Goal: Book appointment/travel/reservation

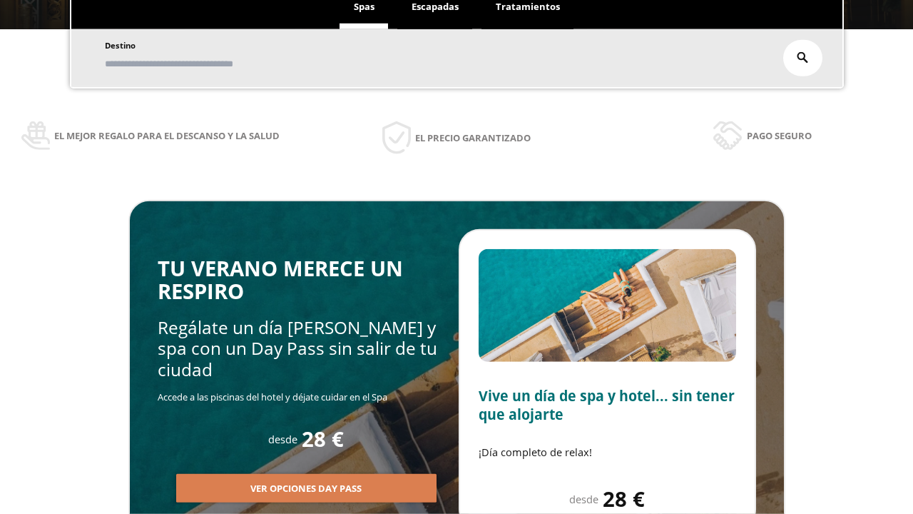
click at [435, 7] on span "Escapadas" at bounding box center [435, 6] width 47 height 13
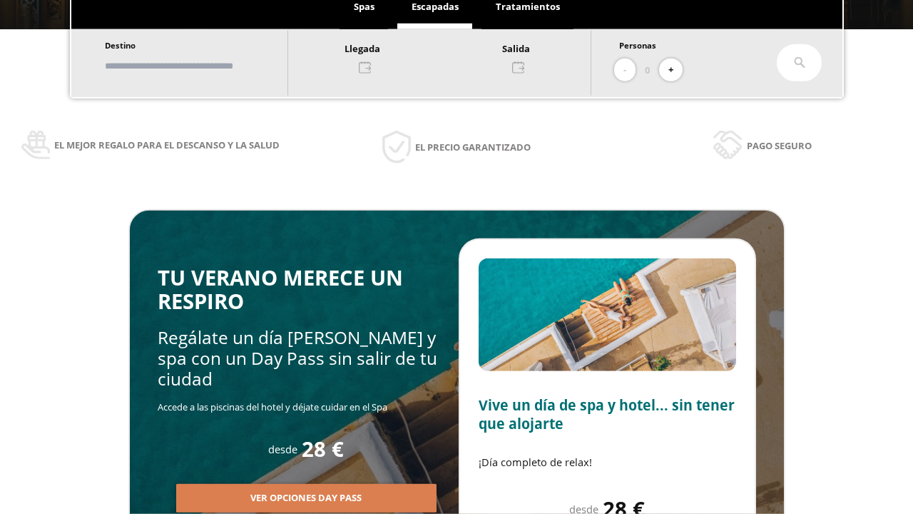
scroll to position [243, 0]
click at [201, 66] on input "text" at bounding box center [190, 66] width 178 height 25
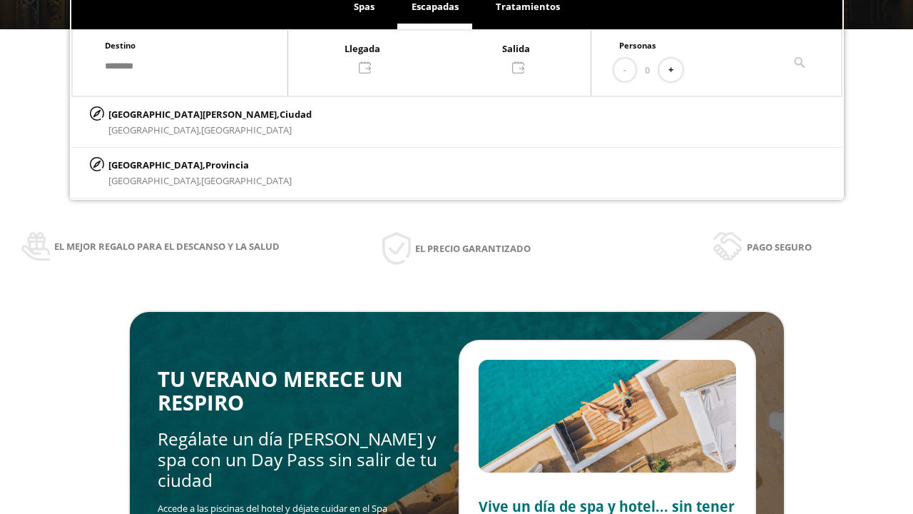
click at [454, 56] on div at bounding box center [439, 57] width 302 height 34
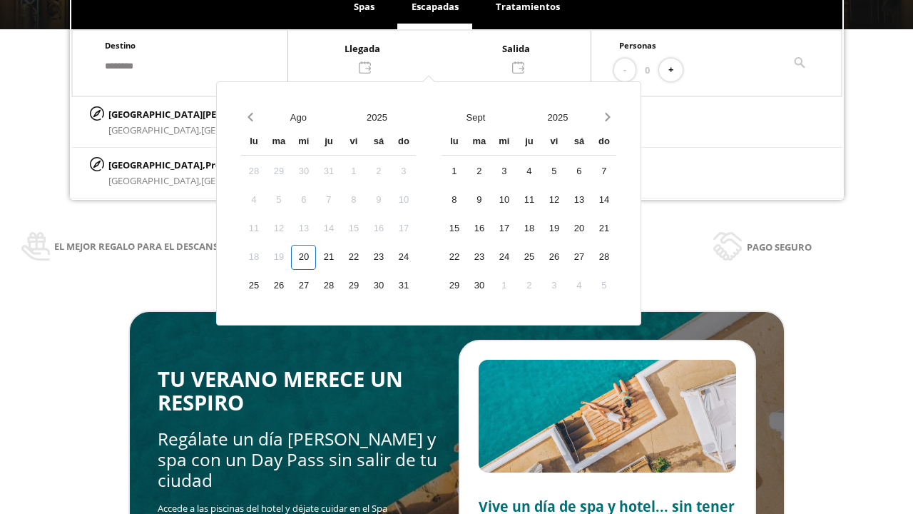
click at [366, 257] on div "22" at bounding box center [353, 257] width 25 height 25
click at [391, 257] on div "23" at bounding box center [378, 257] width 25 height 25
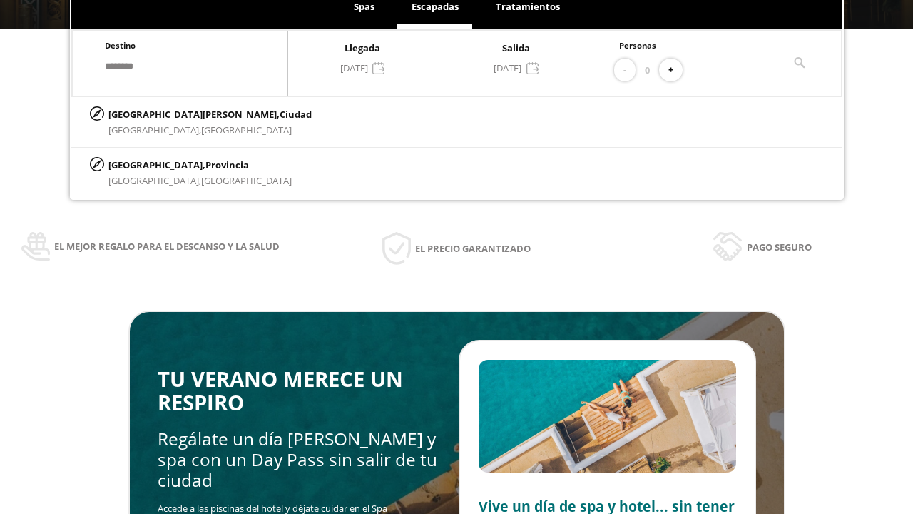
click at [676, 70] on button "+" at bounding box center [671, 71] width 24 height 24
click at [179, 113] on p "[GEOGRAPHIC_DATA][PERSON_NAME], [GEOGRAPHIC_DATA]" at bounding box center [209, 114] width 203 height 16
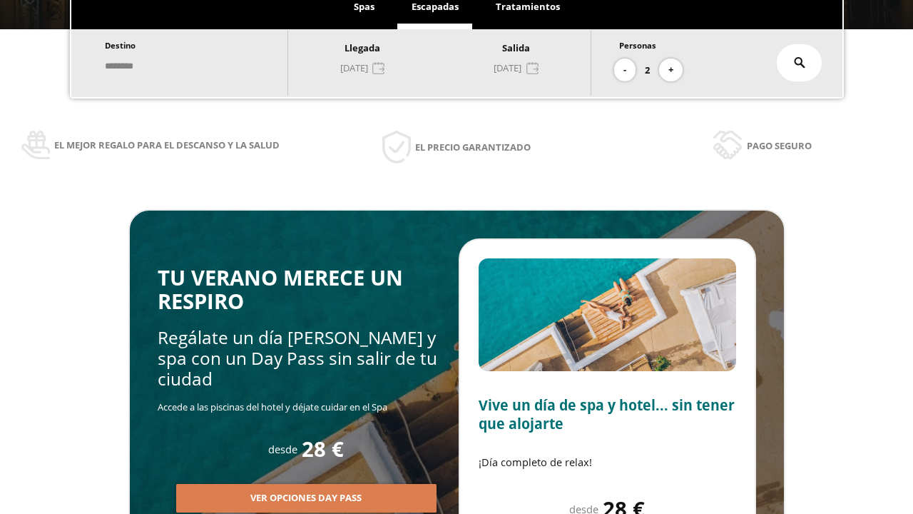
type input "**********"
click at [800, 63] on icon at bounding box center [799, 62] width 11 height 11
